Goal: Information Seeking & Learning: Learn about a topic

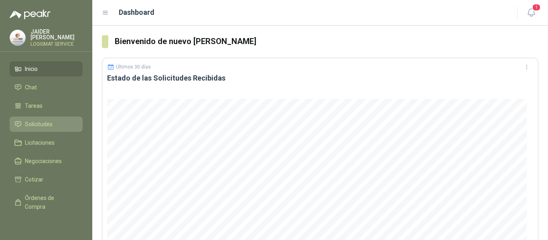
click at [43, 122] on span "Solicitudes" at bounding box center [39, 124] width 28 height 9
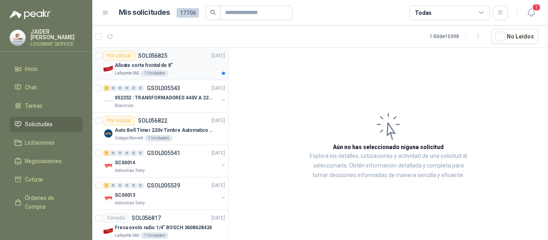
click at [179, 68] on div "Alicate corte frontal de 8"" at bounding box center [170, 66] width 110 height 10
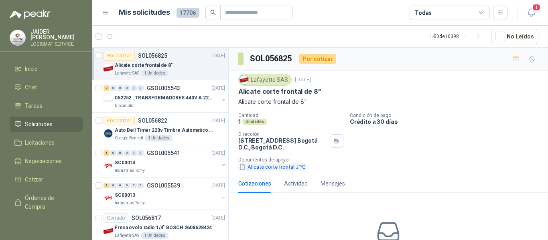
click at [299, 167] on button "Alicate corte frontal.JPG" at bounding box center [272, 167] width 68 height 8
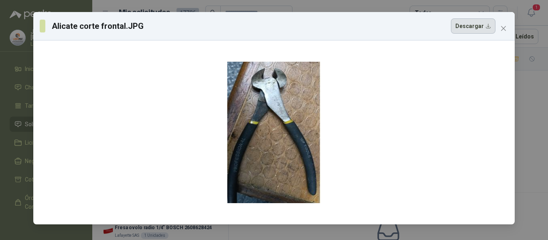
click at [467, 26] on button "Descargar" at bounding box center [473, 25] width 45 height 15
click at [506, 24] on button "Close" at bounding box center [503, 28] width 13 height 13
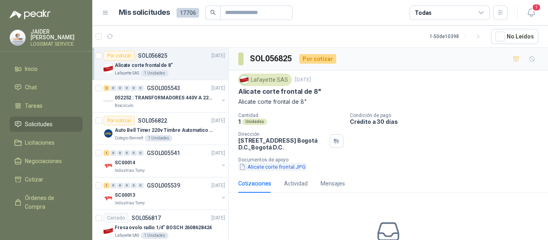
click at [275, 166] on button "Alicate corte frontal.JPG" at bounding box center [272, 167] width 68 height 8
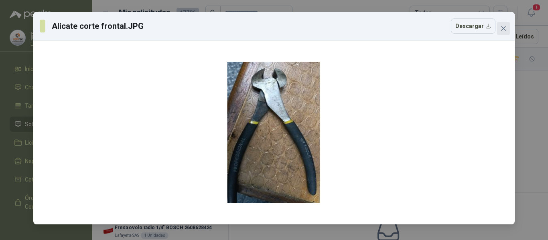
click at [503, 26] on icon "close" at bounding box center [504, 28] width 6 height 6
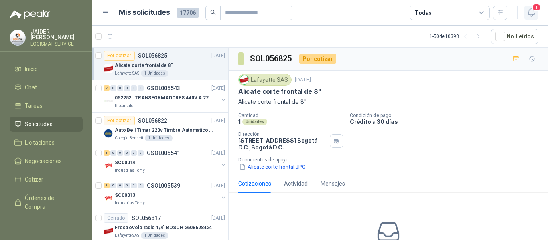
click at [532, 11] on icon "button" at bounding box center [532, 13] width 10 height 10
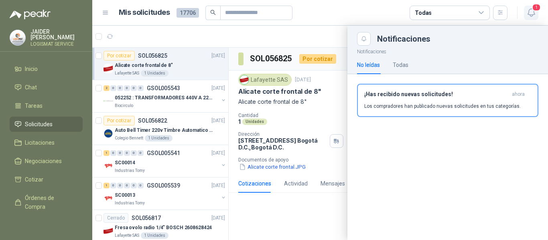
click at [532, 11] on icon "button" at bounding box center [532, 13] width 10 height 10
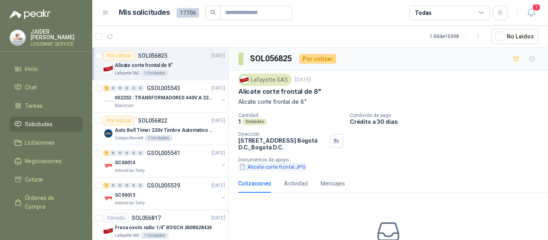
click at [287, 168] on button "Alicate corte frontal.JPG" at bounding box center [272, 167] width 68 height 8
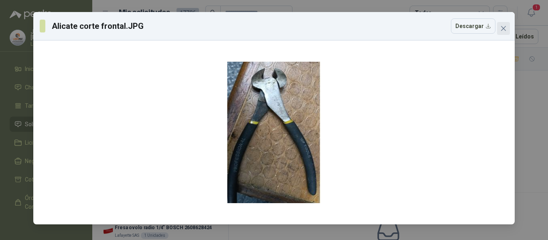
click at [505, 31] on icon "close" at bounding box center [504, 28] width 6 height 6
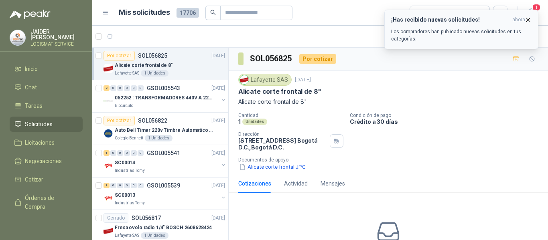
click at [527, 18] on icon "button" at bounding box center [528, 19] width 3 height 3
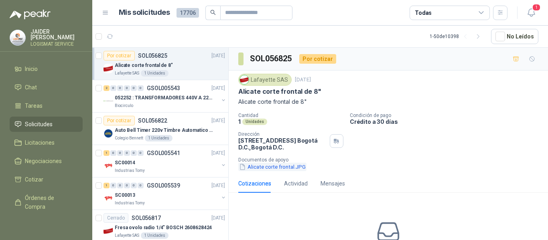
click at [269, 170] on button "Alicate corte frontal.JPG" at bounding box center [272, 167] width 68 height 8
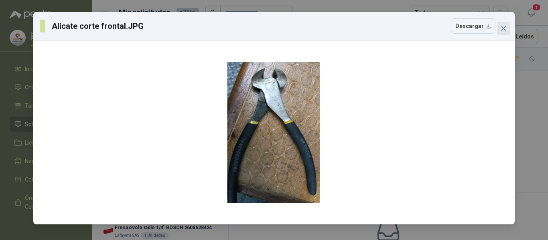
click at [497, 28] on span "Close" at bounding box center [503, 28] width 13 height 6
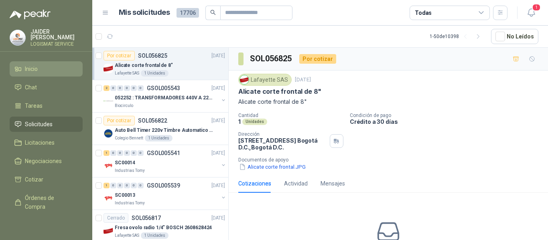
click at [41, 65] on li "Inicio" at bounding box center [45, 69] width 63 height 9
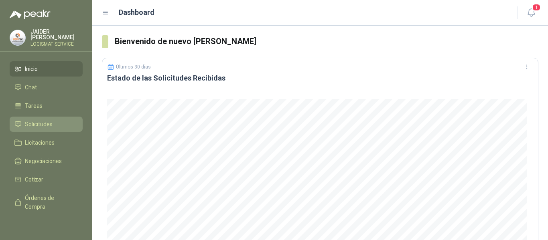
click at [55, 125] on li "Solicitudes" at bounding box center [45, 124] width 63 height 9
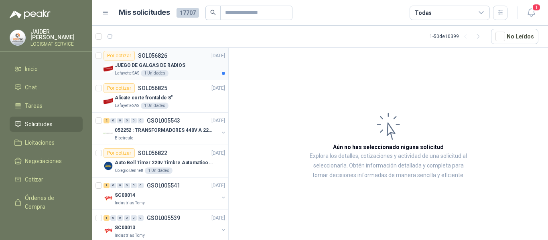
click at [186, 71] on div "Lafayette SAS 1 Unidades" at bounding box center [170, 73] width 110 height 6
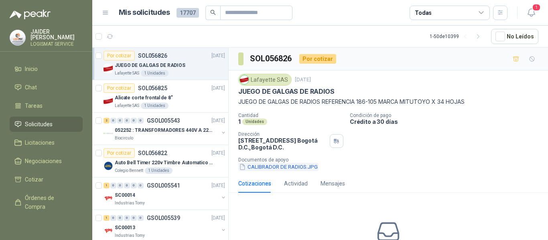
click at [295, 167] on button "CALIBRADOR DE RADIOS.JPG" at bounding box center [278, 167] width 80 height 8
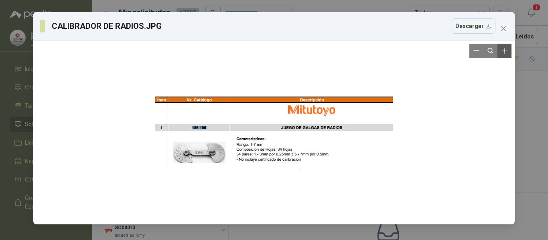
click at [507, 49] on icon "Zoom in" at bounding box center [505, 51] width 8 height 8
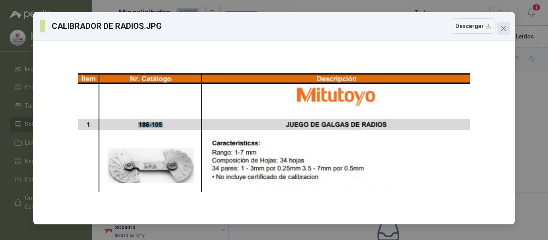
click at [503, 29] on icon "close" at bounding box center [503, 28] width 5 height 5
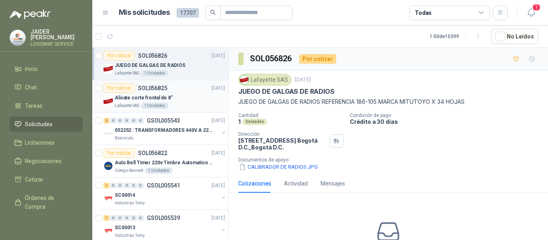
click at [185, 99] on div "Alicate corte frontal de 8"" at bounding box center [170, 98] width 110 height 10
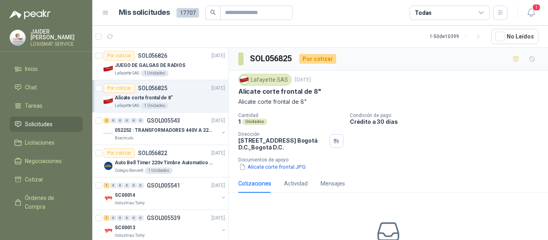
scroll to position [59, 0]
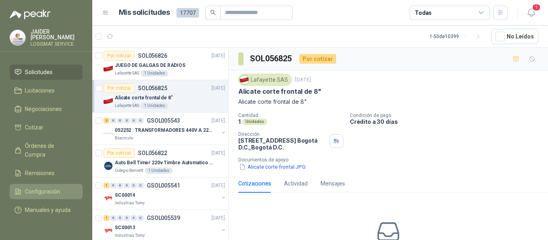
click at [53, 187] on span "Configuración" at bounding box center [42, 191] width 35 height 9
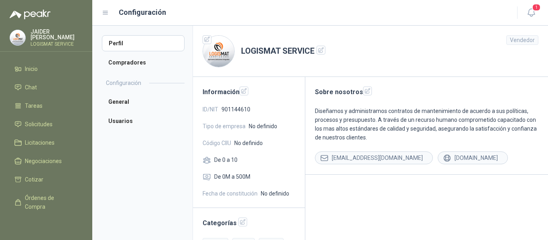
click at [62, 33] on p "[PERSON_NAME]" at bounding box center [57, 34] width 52 height 11
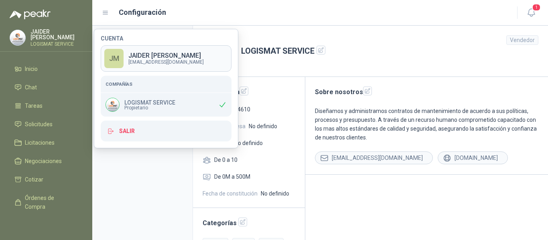
click at [149, 61] on p "[EMAIL_ADDRESS][DOMAIN_NAME]" at bounding box center [165, 62] width 75 height 5
